Goal: Use online tool/utility: Use online tool/utility

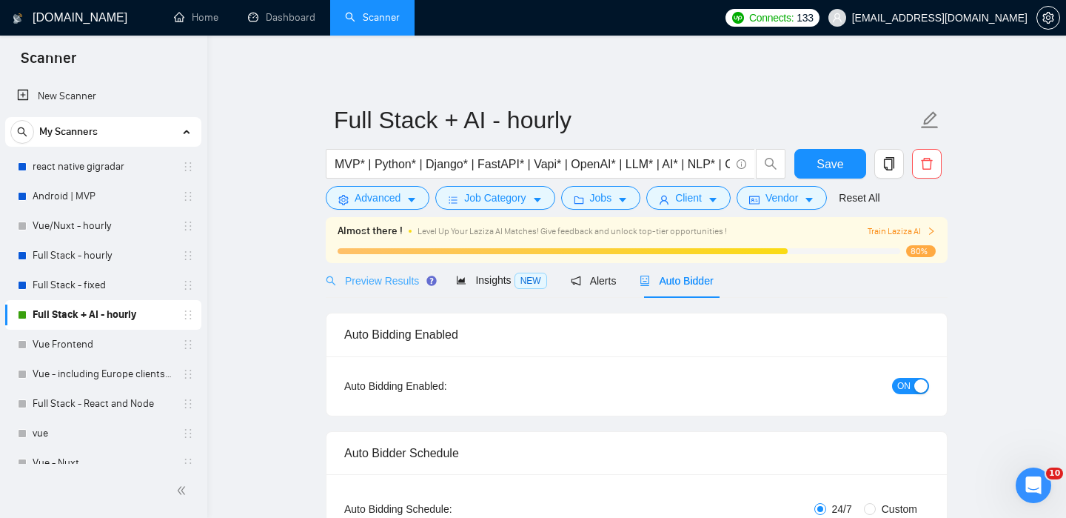
click at [381, 267] on div "Preview Results" at bounding box center [379, 280] width 107 height 35
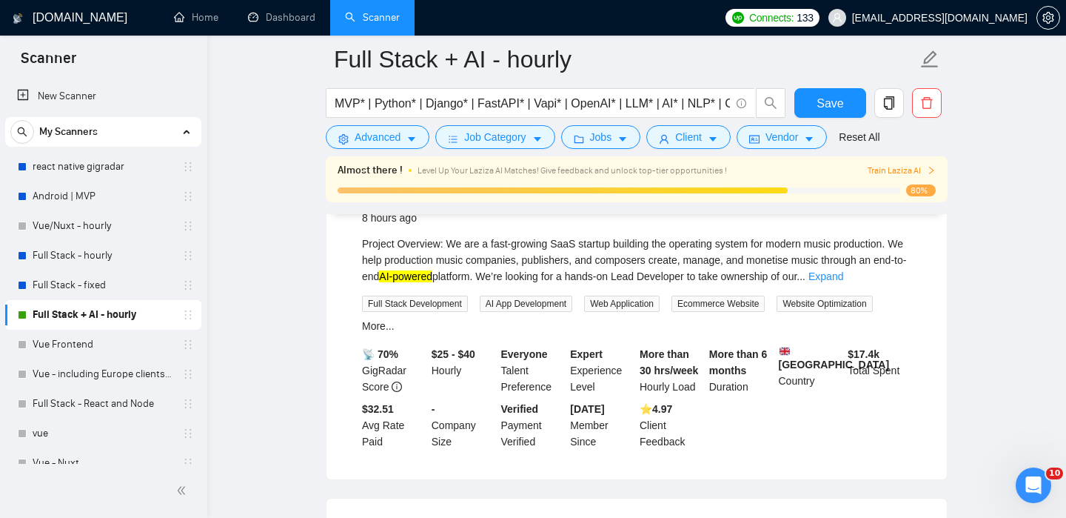
scroll to position [164, 0]
